Goal: Find specific page/section: Find specific page/section

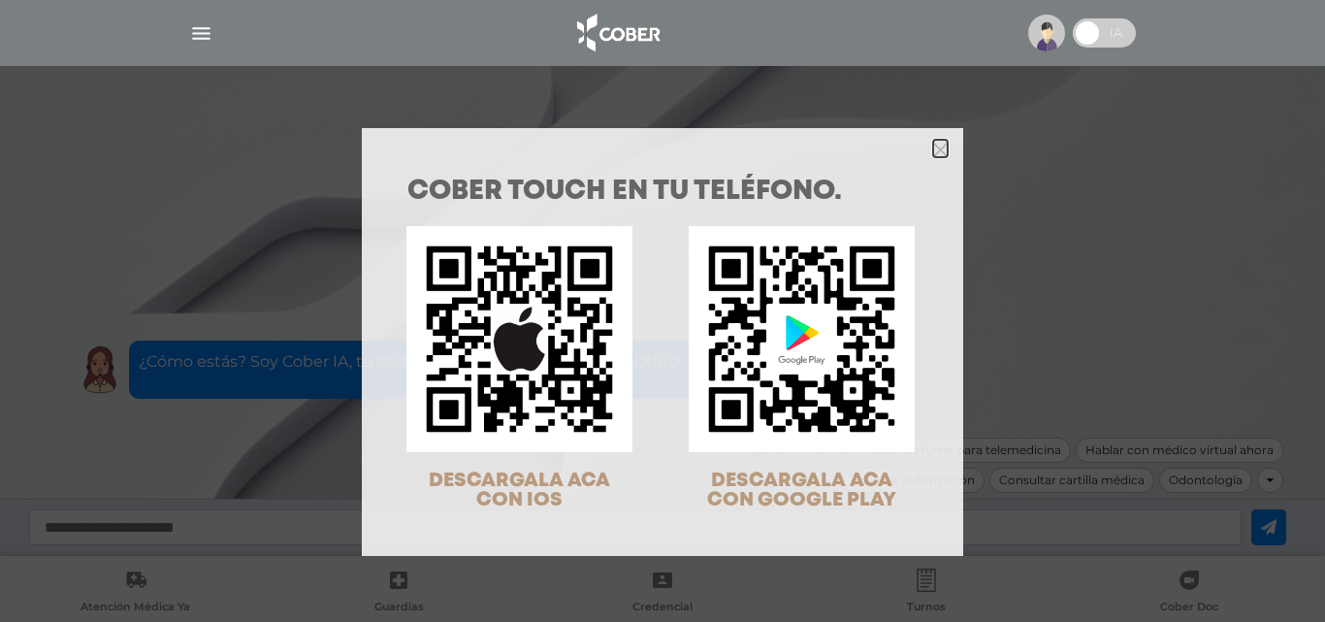
click at [933, 150] on icon "Close" at bounding box center [940, 150] width 15 height 15
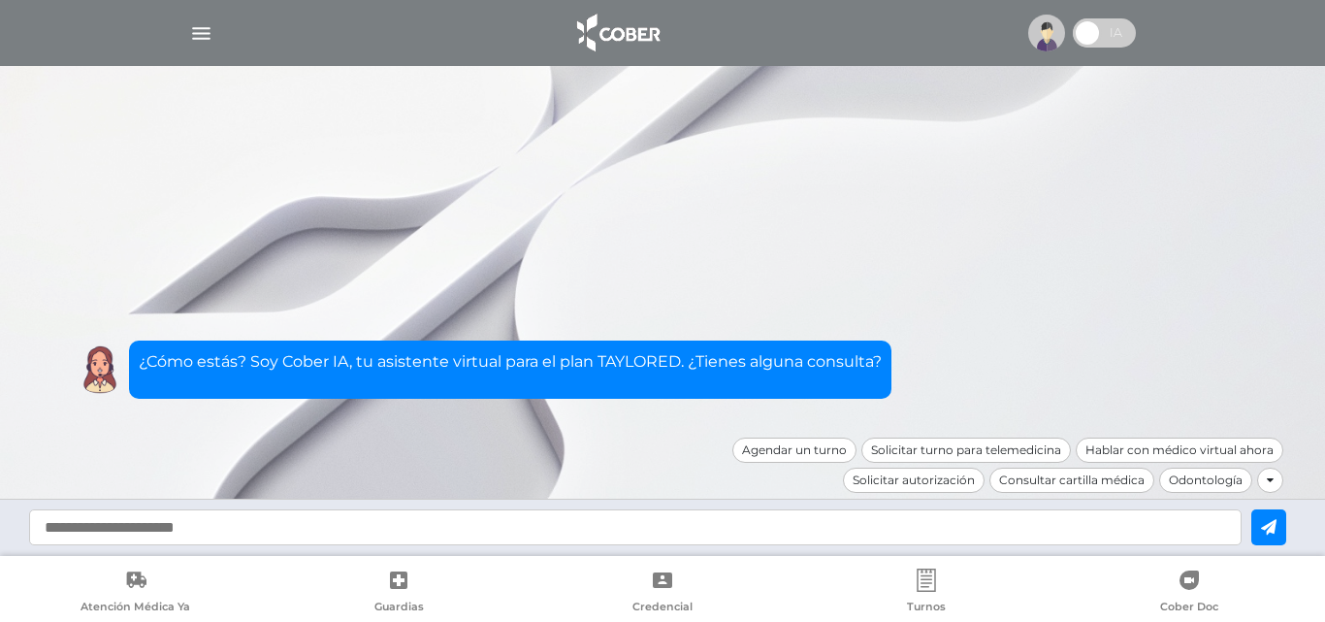
click at [197, 29] on img "button" at bounding box center [201, 33] width 24 height 24
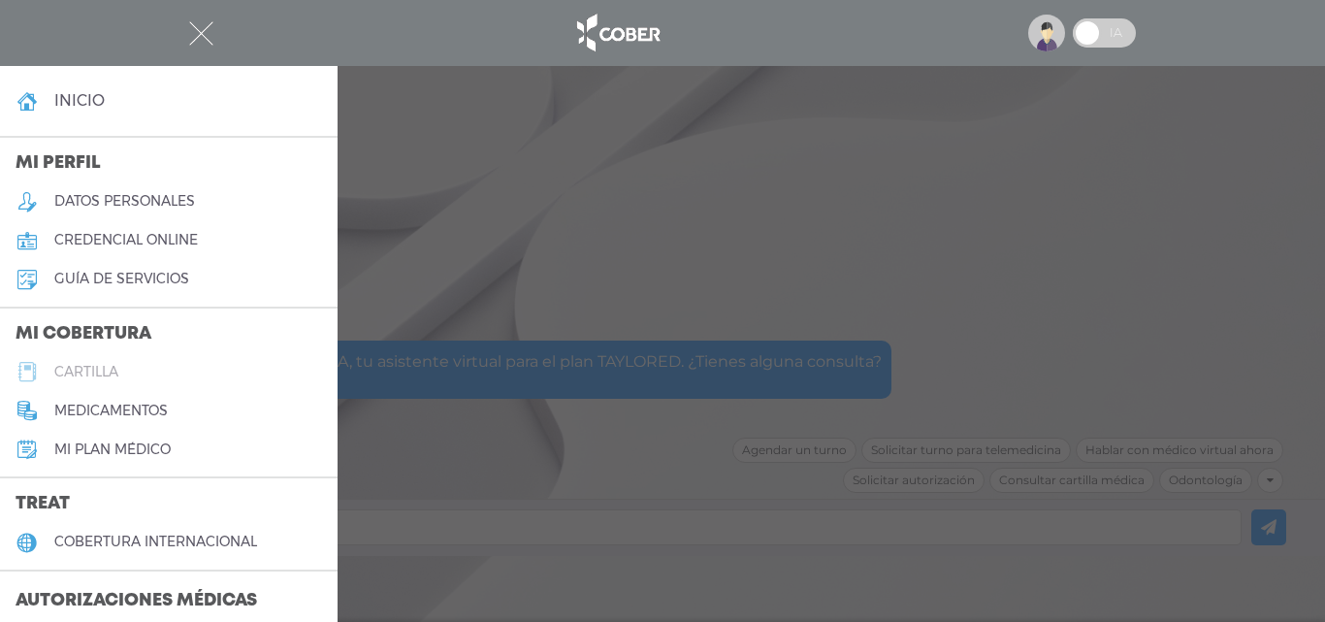
click at [97, 369] on h5 "cartilla" at bounding box center [86, 372] width 64 height 16
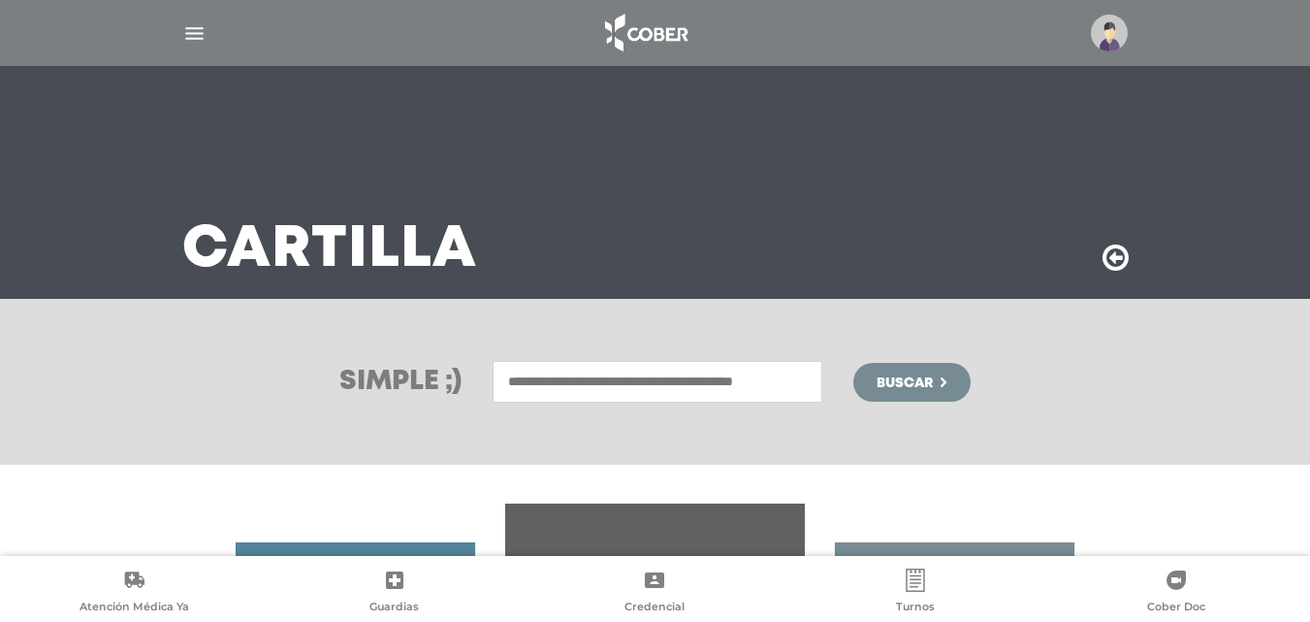
click at [567, 390] on input "text" at bounding box center [658, 382] width 330 height 42
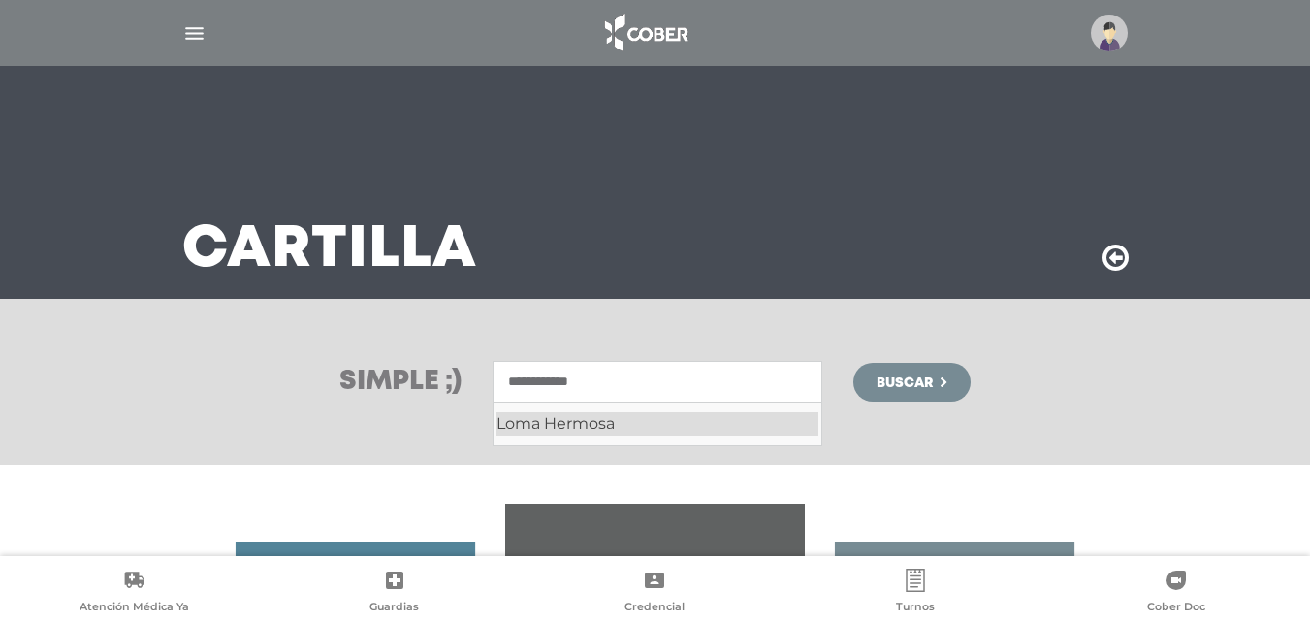
click at [581, 425] on div "Loma Hermosa" at bounding box center [658, 423] width 322 height 23
type input "**********"
click at [889, 377] on span "Buscar" at bounding box center [905, 383] width 56 height 14
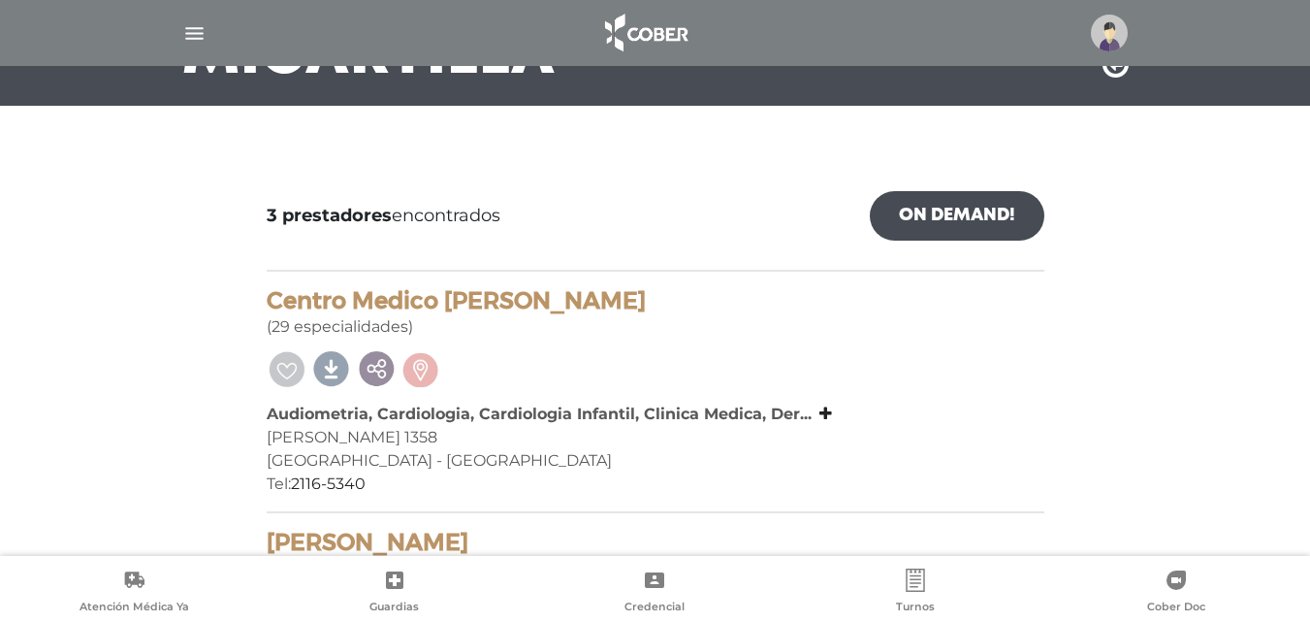
scroll to position [194, 0]
